Goal: Feedback & Contribution: Submit feedback/report problem

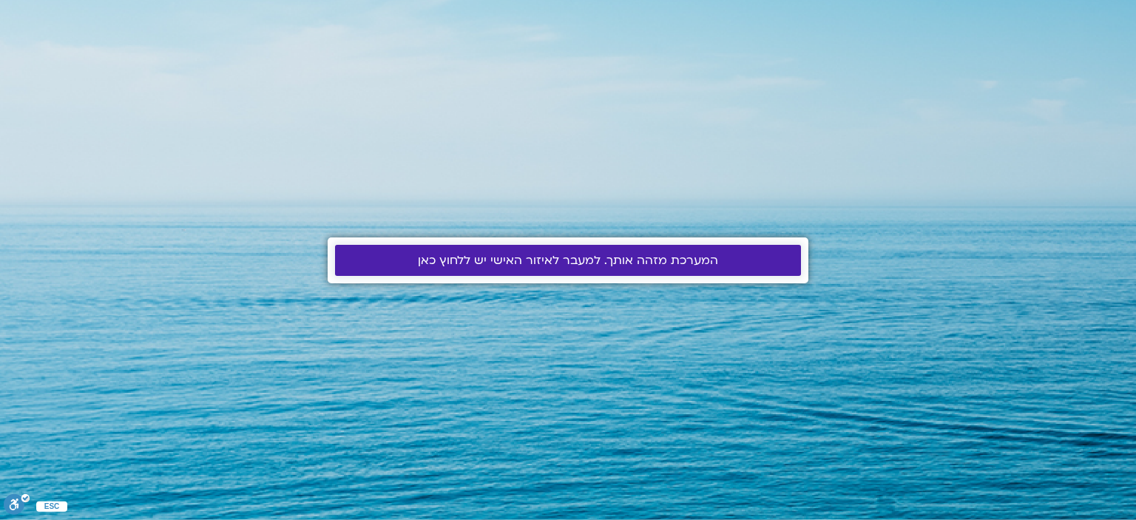
click at [445, 256] on span "המערכת מזהה אותך. למעבר לאיזור האישי יש ללחוץ כאן" at bounding box center [568, 260] width 300 height 13
click at [445, 257] on span "המערכת מזהה אותך. למעבר לאיזור האישי יש ללחוץ כאן" at bounding box center [568, 260] width 300 height 13
click at [573, 255] on span "המערכת מזהה אותך. למעבר לאיזור האישי יש ללחוץ כאן" at bounding box center [568, 260] width 300 height 13
click at [532, 257] on span "המערכת מזהה אותך. למעבר לאיזור האישי יש ללחוץ כאן" at bounding box center [568, 260] width 300 height 13
click at [441, 254] on span "המערכת מזהה אותך. למעבר לאיזור האישי יש ללחוץ כאן" at bounding box center [568, 260] width 300 height 13
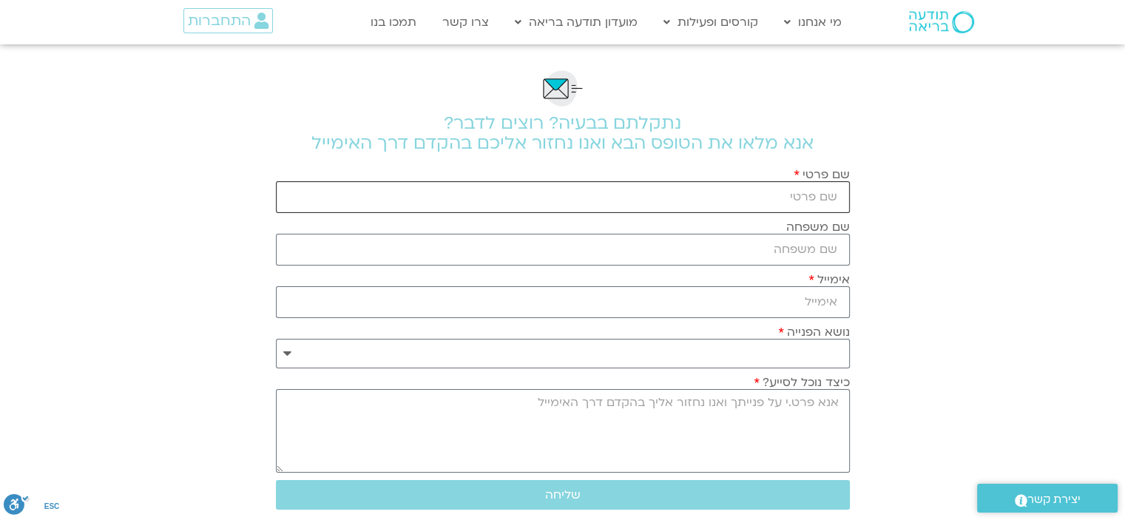
click at [784, 200] on input "שם פרטי" at bounding box center [563, 197] width 574 height 32
type input "ארזה"
type input "שטרנברג"
type input "arza24@gmail.com"
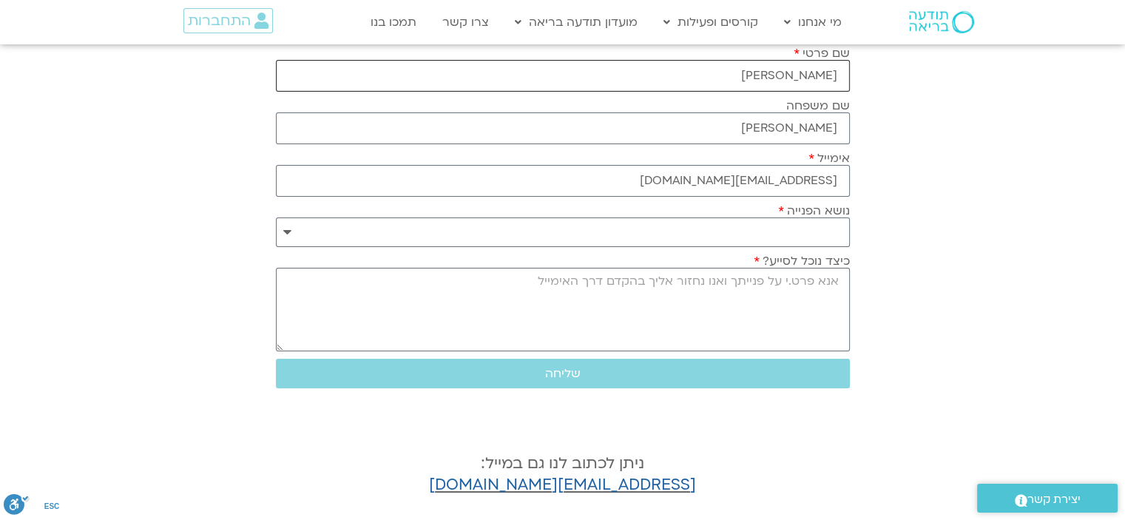
scroll to position [148, 0]
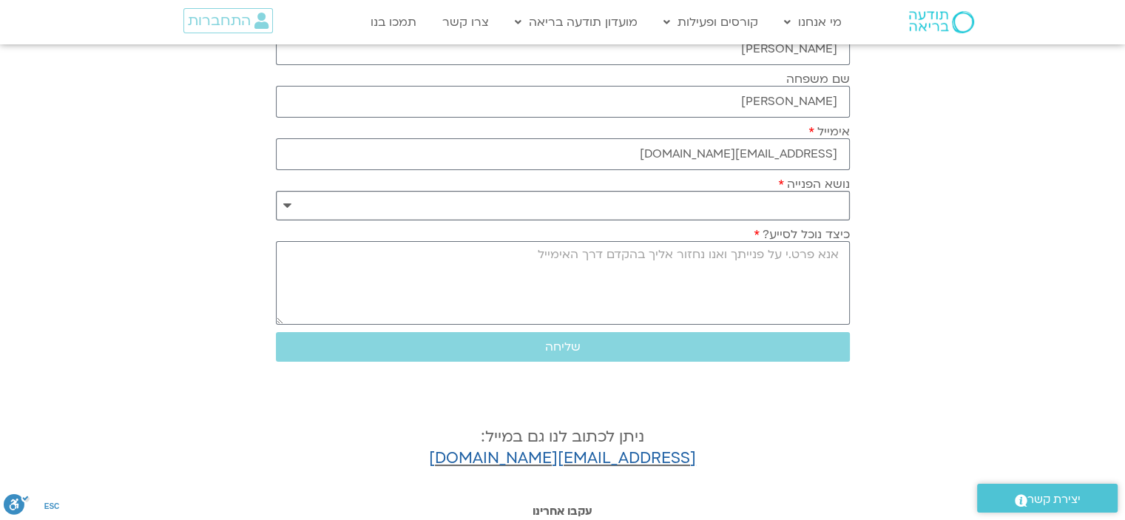
click at [283, 198] on select "**********" at bounding box center [563, 206] width 574 height 30
select select "**********"
click at [276, 191] on select "**********" at bounding box center [563, 206] width 574 height 30
click at [818, 257] on textarea "כיצד נוכל לסייע?" at bounding box center [563, 283] width 574 height 84
click at [453, 260] on textarea "בוקר טוב, מהבוקר איני מצליחה להיכנס לאתר של תודעה בריאה,אני מבקשץ לברר מדוע" at bounding box center [563, 283] width 574 height 84
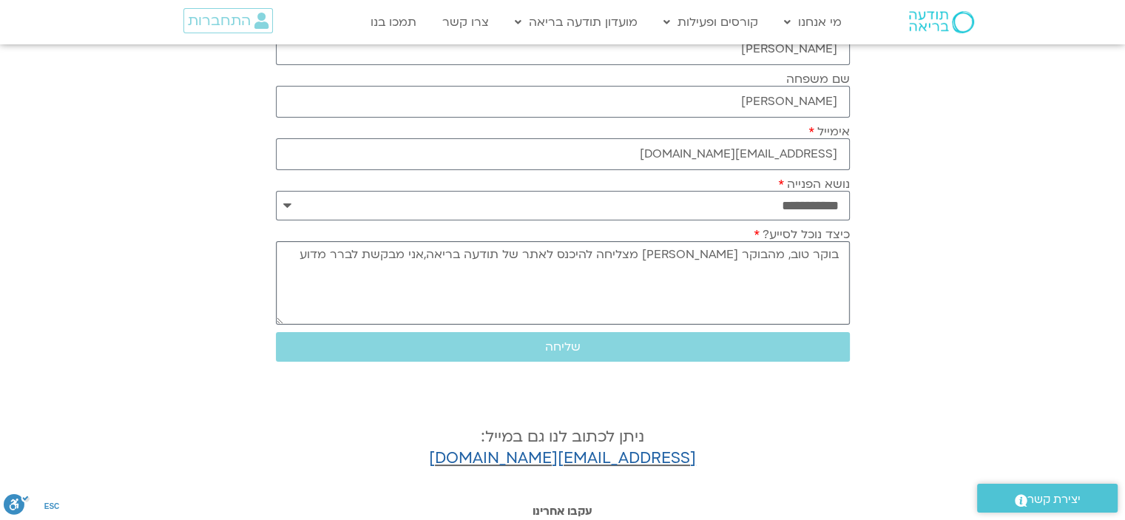
click at [387, 256] on textarea "בוקר טוב, מהבוקר איני מצליחה להיכנס לאתר של תודעה בריאה,אני מבקשת לברר מדוע" at bounding box center [563, 283] width 574 height 84
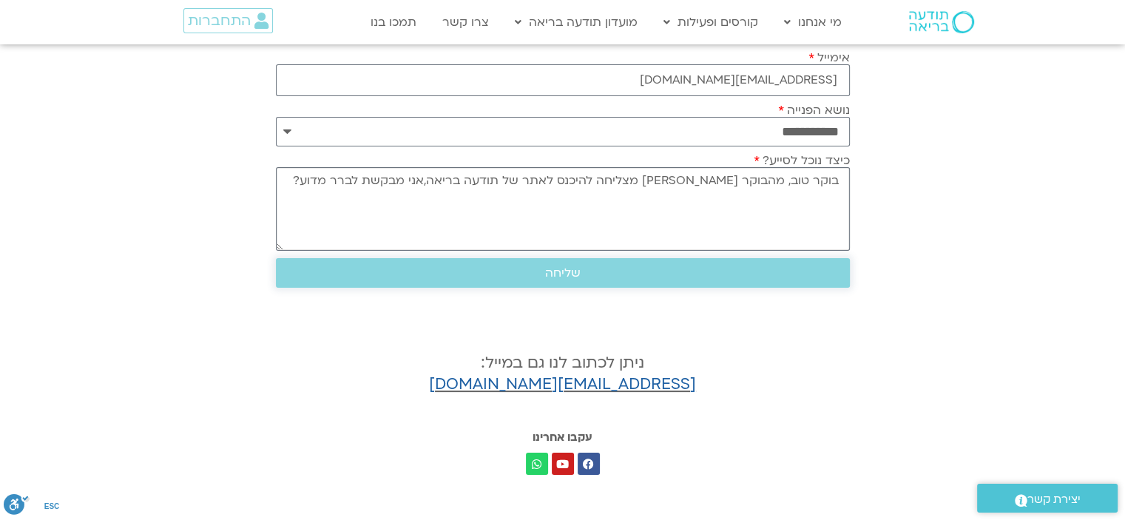
type textarea "בוקר טוב, מהבוקר איני מצליחה להיכנס לאתר של תודעה בריאה,אני מבקשת לברר מדוע?"
click at [539, 277] on span "שליחה" at bounding box center [563, 272] width 538 height 13
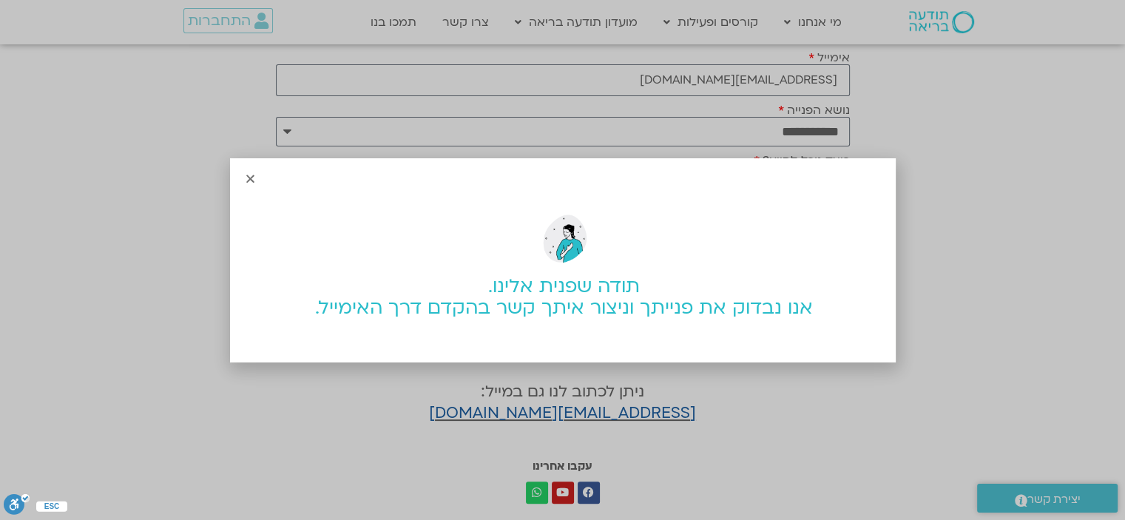
click at [529, 413] on div "תודה שפנית אלינו. אנו נבדוק את פנייתך וניצור איתך קשר בהקדם דרך האימייל." at bounding box center [562, 260] width 1125 height 520
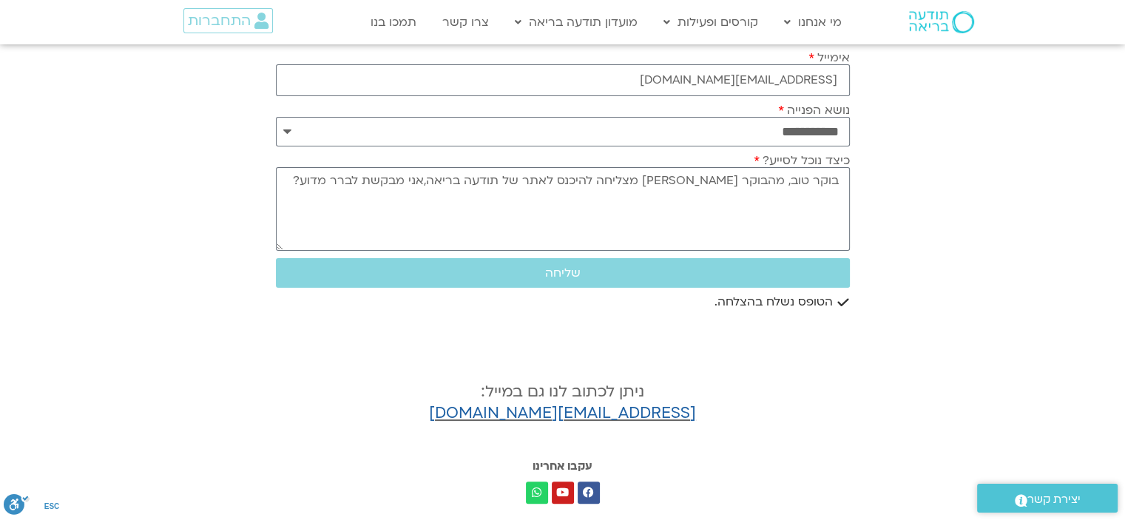
click at [529, 413] on link "support@mindfulspaceilhelp.freshdesk.com" at bounding box center [562, 412] width 267 height 21
